Goal: Task Accomplishment & Management: Complete application form

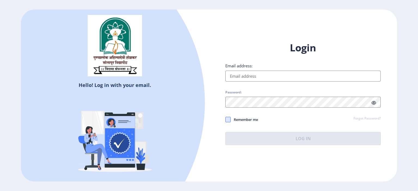
type input "[EMAIL_ADDRESS][DOMAIN_NAME]"
click at [229, 118] on span at bounding box center [227, 119] width 5 height 5
click at [226, 120] on input "Remember me" at bounding box center [225, 120] width 0 height 0
checkbox input "true"
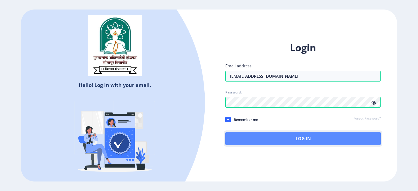
click at [276, 138] on button "Log In" at bounding box center [302, 138] width 155 height 13
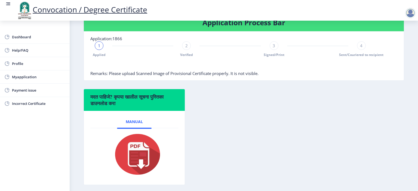
scroll to position [131, 0]
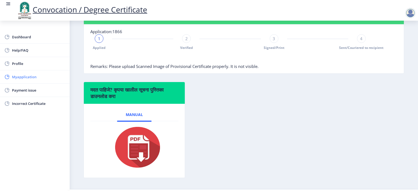
click at [23, 72] on link "Myapplication" at bounding box center [35, 77] width 70 height 13
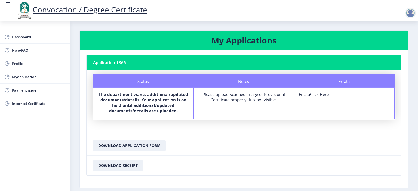
click at [260, 161] on nb-card-footer "Download Receipt" at bounding box center [244, 166] width 315 height 20
click at [320, 95] on u "Click Here" at bounding box center [319, 94] width 19 height 5
select select
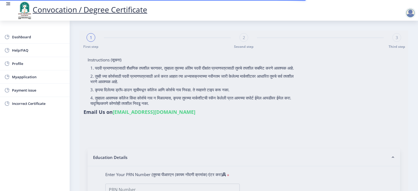
type input "[PERSON_NAME]"
type input "Savita"
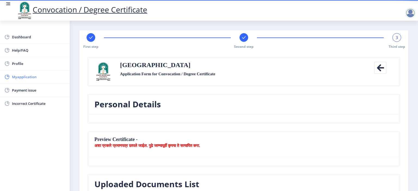
click at [12, 74] on span "Myapplication" at bounding box center [38, 77] width 53 height 7
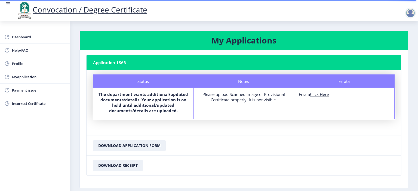
click at [320, 94] on u "Click Here" at bounding box center [319, 94] width 19 height 5
select select
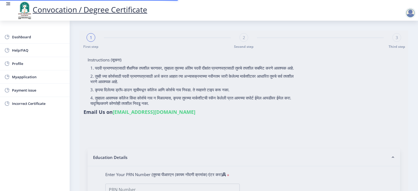
type input "[PERSON_NAME]"
type input "Savita"
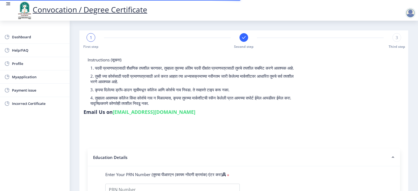
type input "1100005993"
select select "Regular"
select select "2014"
select select "April"
select select "FIRST CLASS WITH DISTINCTION"
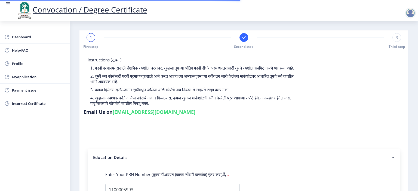
type input "19025"
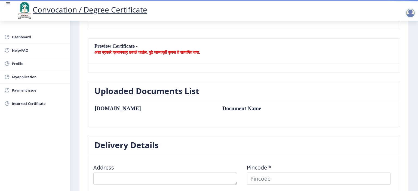
scroll to position [94, 0]
click at [207, 103] on nb-card-body "[DOMAIN_NAME] Document Name" at bounding box center [244, 114] width 312 height 26
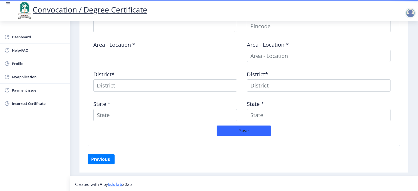
scroll to position [235, 0]
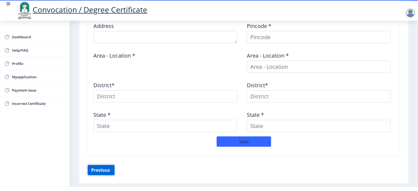
click at [95, 171] on button "Previous ‍" at bounding box center [101, 170] width 27 height 10
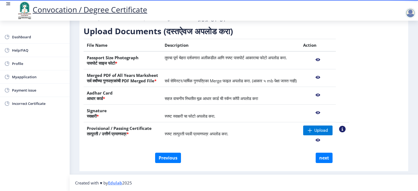
scroll to position [75, 0]
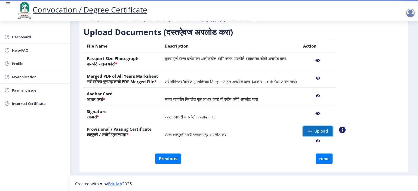
click at [328, 129] on span "Upload" at bounding box center [321, 131] width 14 height 5
click at [322, 161] on button "next" at bounding box center [324, 159] width 17 height 10
select select
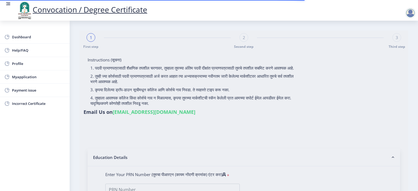
type input "[PERSON_NAME]"
type input "Savita"
select select
type input "[PERSON_NAME]"
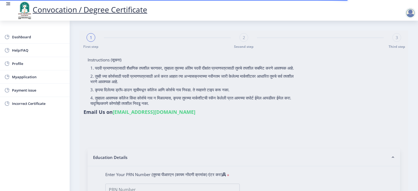
type input "Savita"
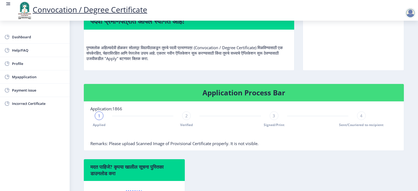
scroll to position [38, 0]
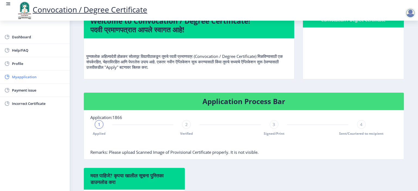
click at [25, 75] on span "Myapplication" at bounding box center [38, 77] width 53 height 7
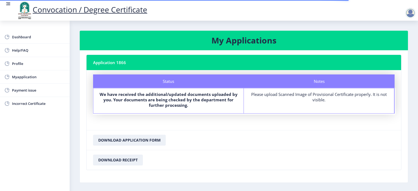
click at [301, 99] on div "Please upload Scanned Image of Provisional Certificate properly. It is not visi…" at bounding box center [319, 97] width 140 height 11
click at [377, 107] on div "Notes Please upload Scanned Image of Provisional Certificate properly. It is no…" at bounding box center [319, 100] width 151 height 25
click at [385, 128] on nb-card-body "Status Notes Status We have received the additional/updated documents uploaded …" at bounding box center [244, 100] width 315 height 60
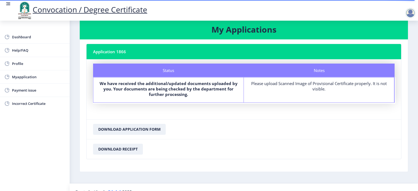
scroll to position [19, 0]
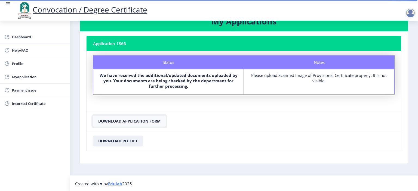
click at [150, 124] on button "Download Application Form" at bounding box center [129, 121] width 73 height 11
click at [138, 121] on button "Download Application Form" at bounding box center [129, 121] width 73 height 11
